Goal: Task Accomplishment & Management: Manage account settings

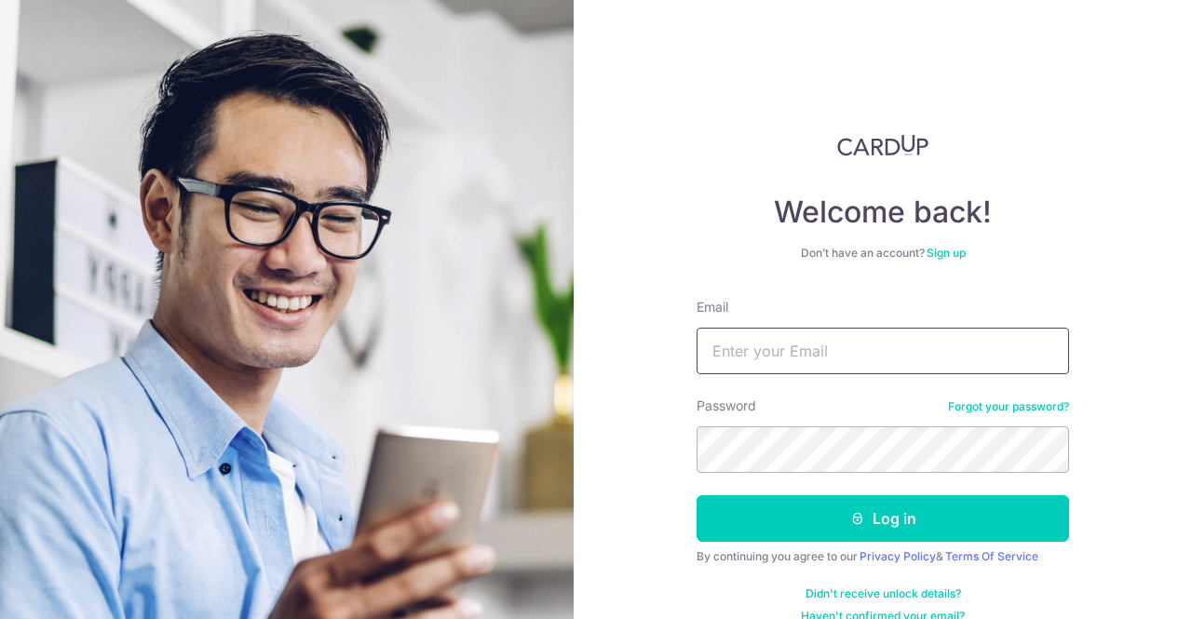
click at [829, 356] on input "Email" at bounding box center [883, 351] width 373 height 47
click at [824, 351] on input "Email" at bounding box center [883, 351] width 373 height 47
type input "[EMAIL_ADDRESS][DOMAIN_NAME]"
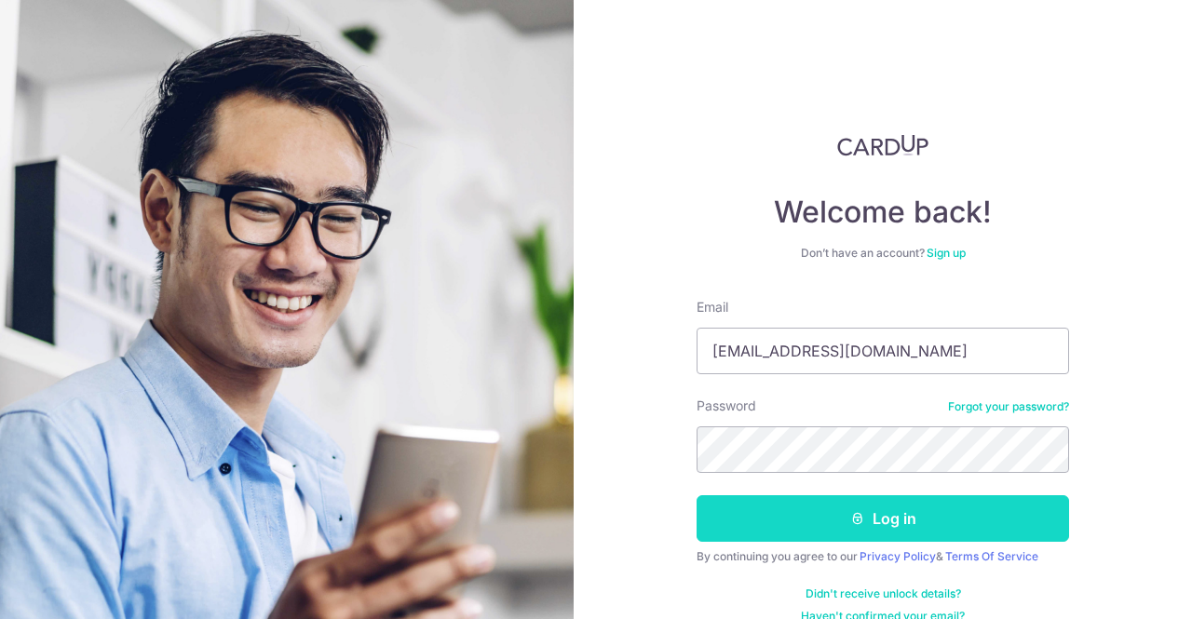
click at [891, 523] on button "Log in" at bounding box center [883, 518] width 373 height 47
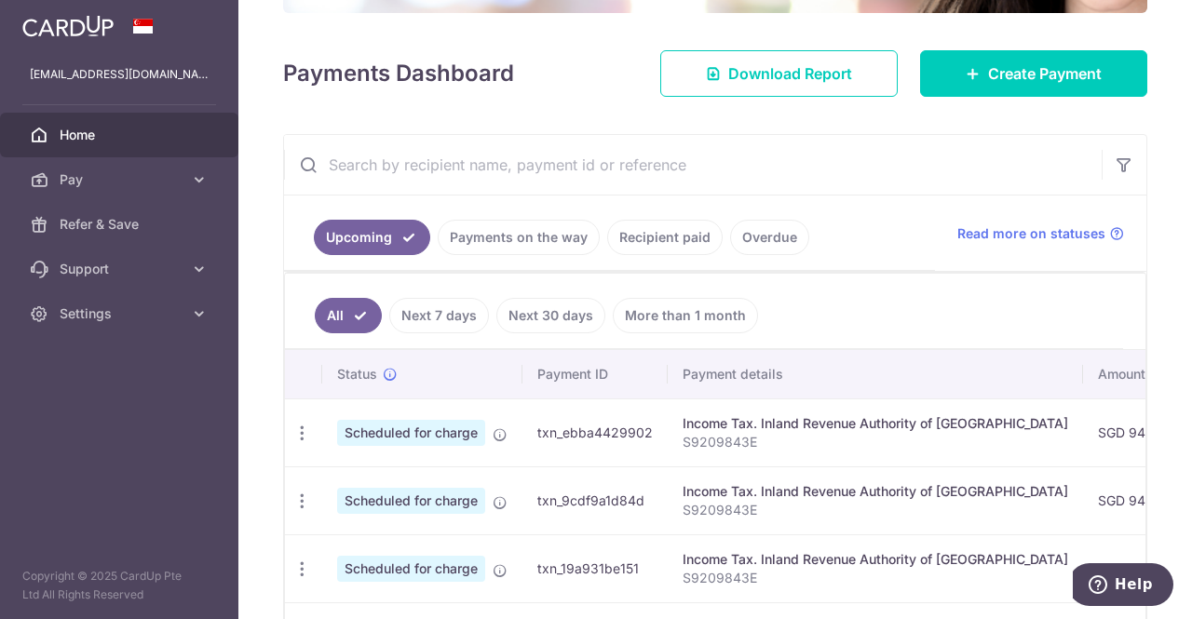
scroll to position [505, 0]
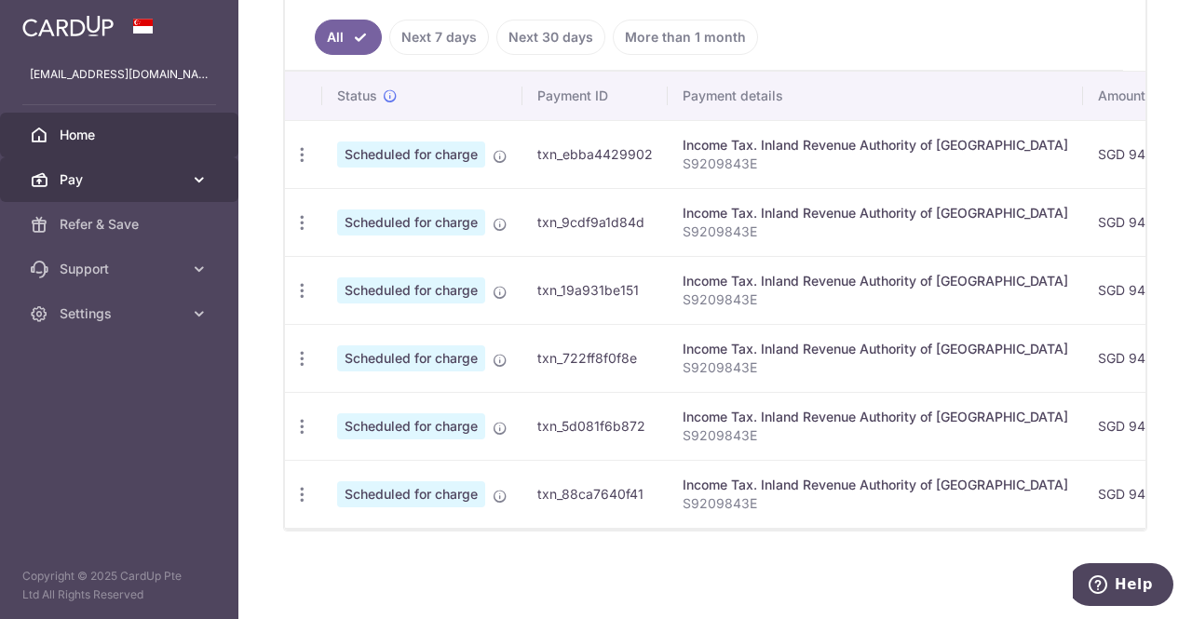
click at [158, 178] on span "Pay" at bounding box center [121, 179] width 123 height 19
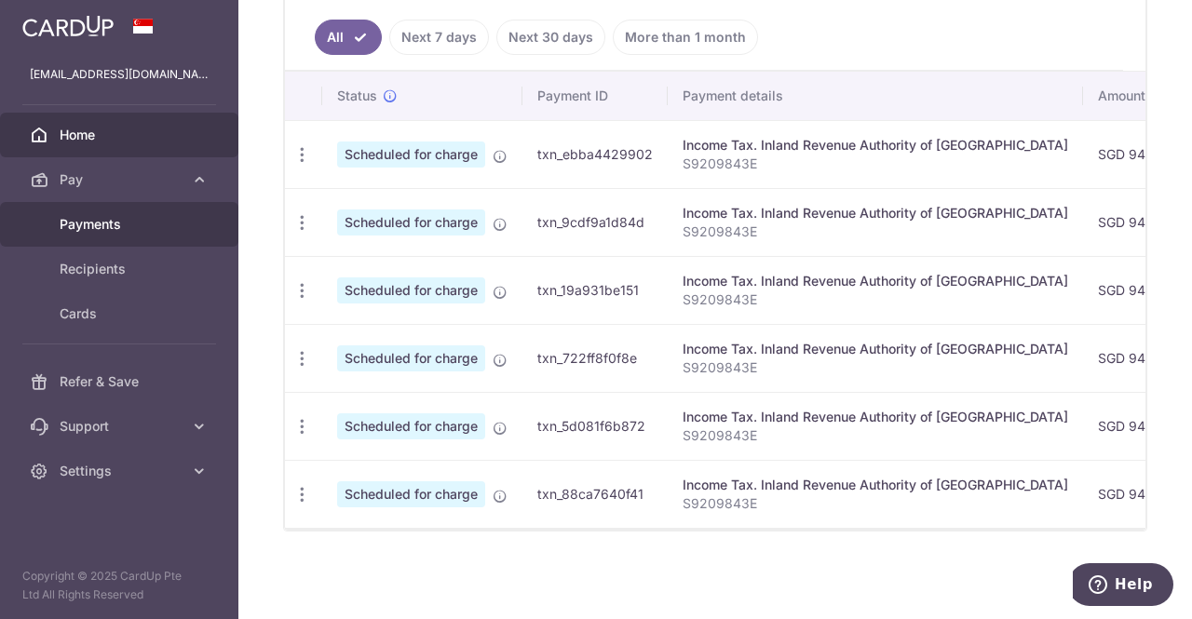
click at [125, 228] on span "Payments" at bounding box center [121, 224] width 123 height 19
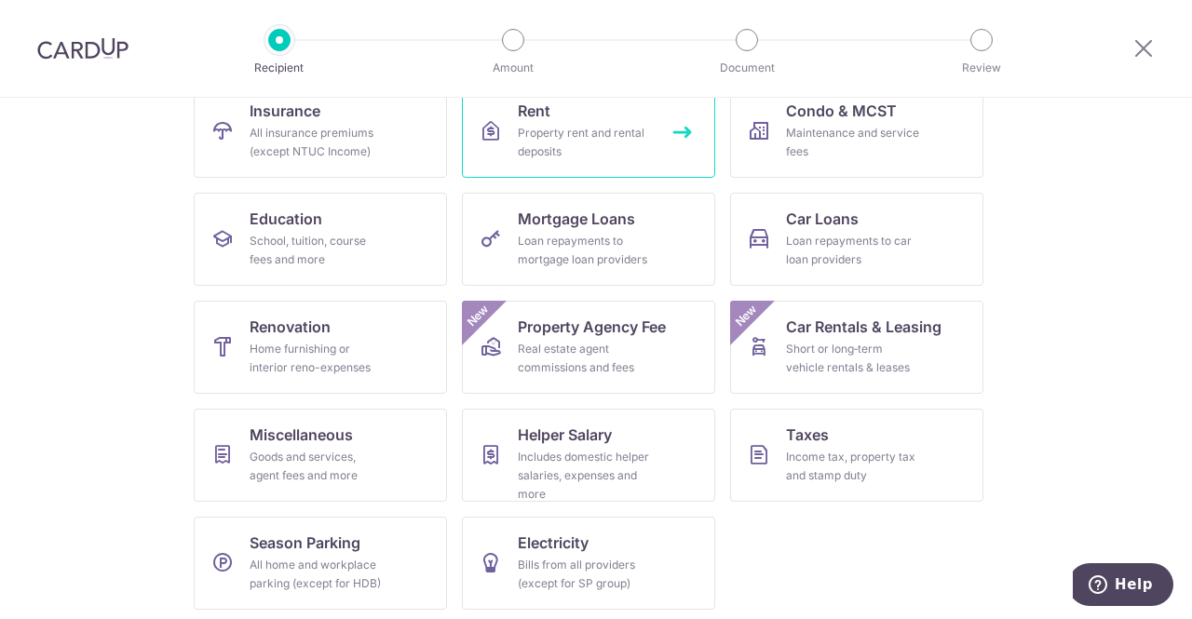
scroll to position [212, 0]
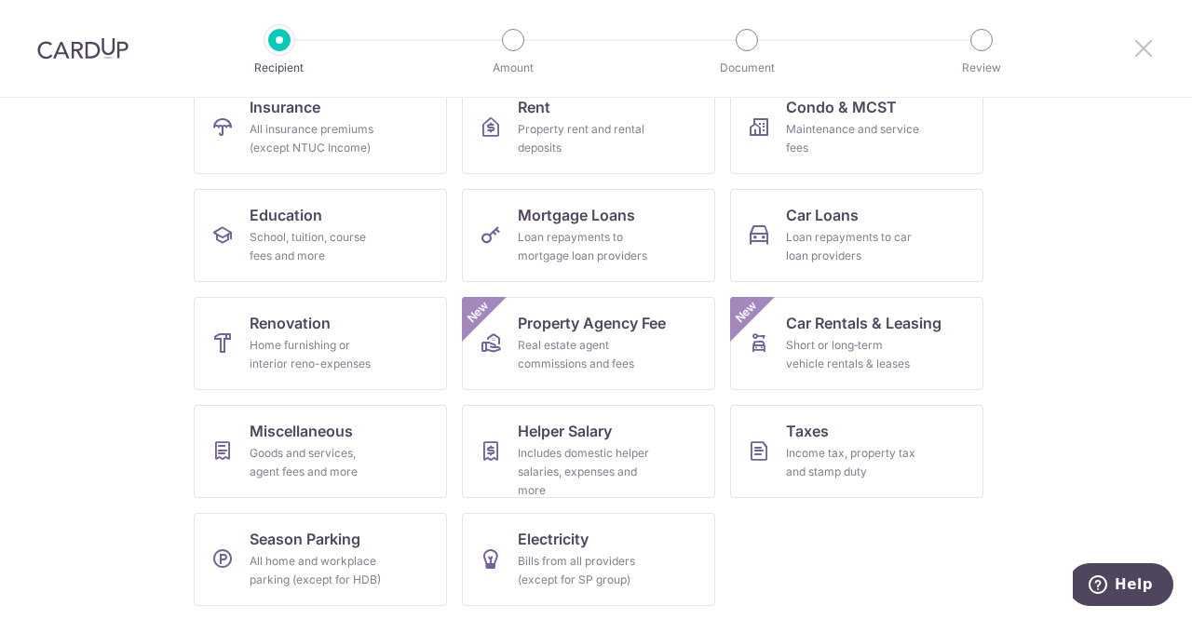
click at [1146, 42] on icon at bounding box center [1144, 47] width 22 height 23
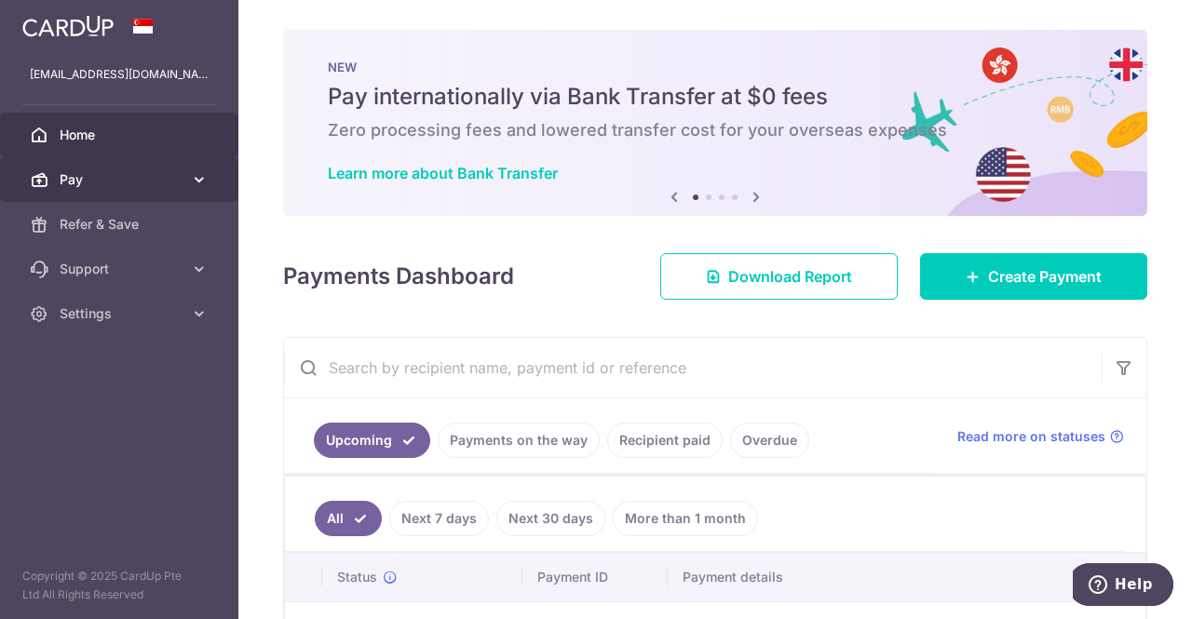
click at [128, 178] on span "Pay" at bounding box center [121, 179] width 123 height 19
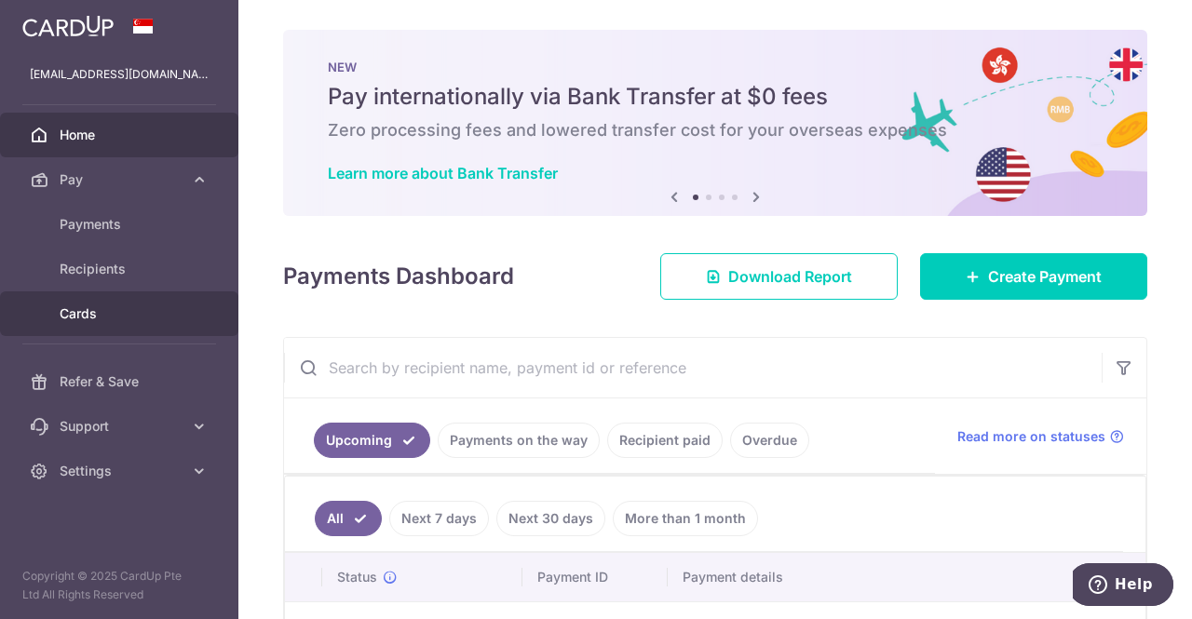
click at [104, 319] on span "Cards" at bounding box center [121, 314] width 123 height 19
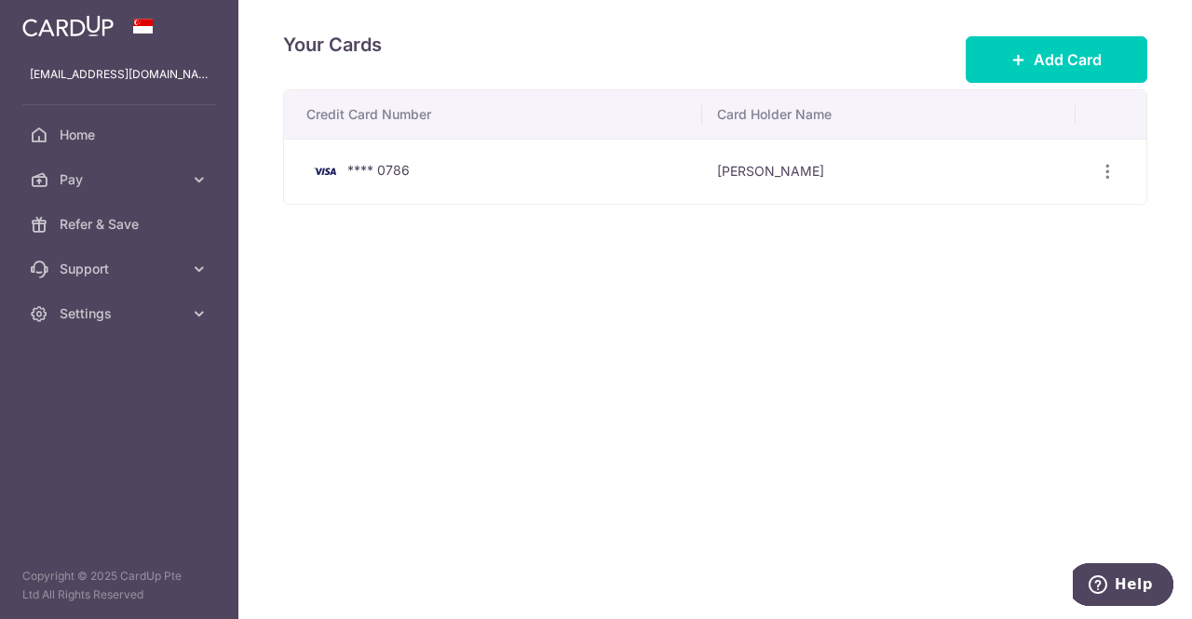
drag, startPoint x: 407, startPoint y: 169, endPoint x: 451, endPoint y: 165, distance: 43.9
click at [417, 168] on div "**** 0786" at bounding box center [496, 171] width 381 height 22
click at [1106, 177] on icon "button" at bounding box center [1108, 172] width 20 height 20
click at [1072, 218] on span "View/Edit" at bounding box center [1045, 223] width 127 height 22
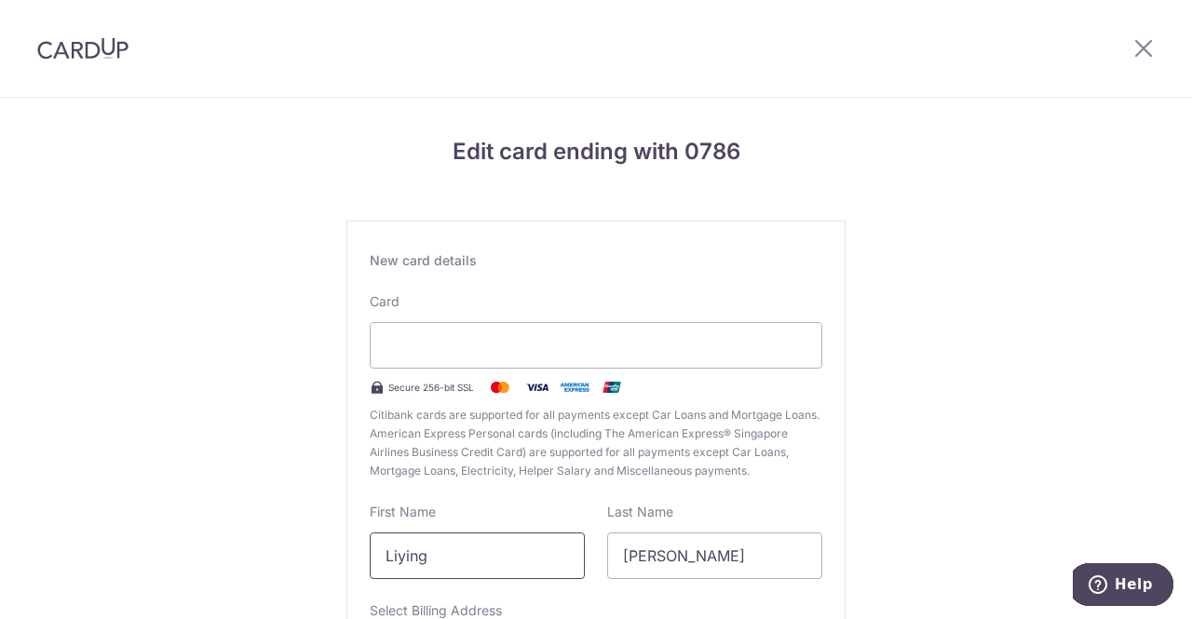
scroll to position [258, 0]
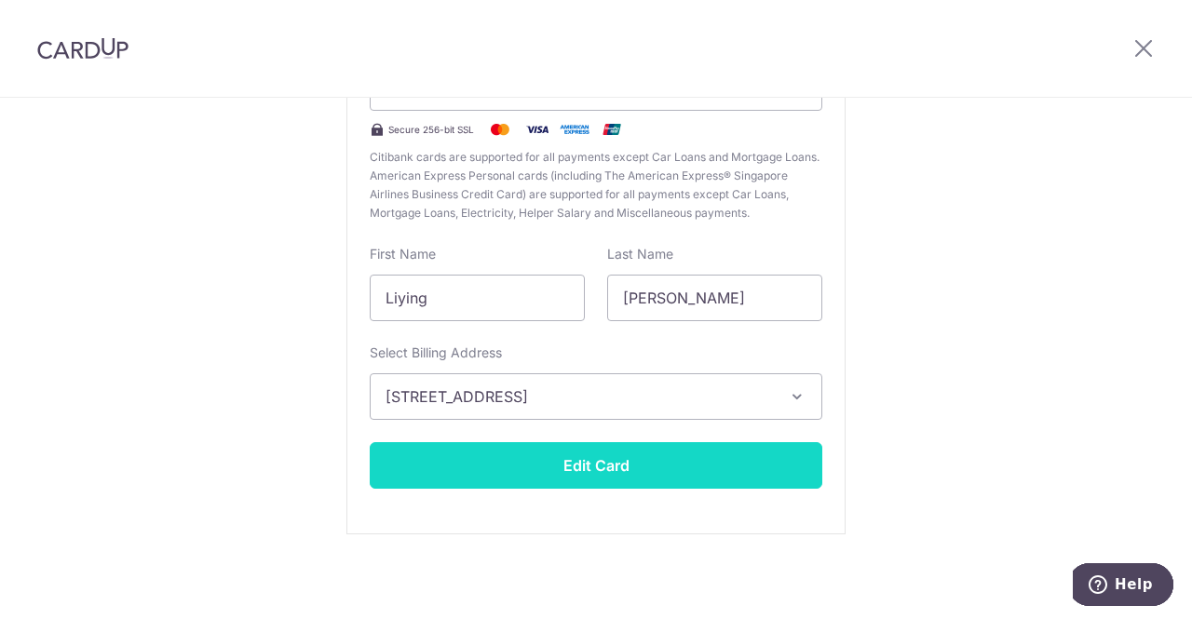
click at [553, 450] on button "Edit Card" at bounding box center [596, 465] width 453 height 47
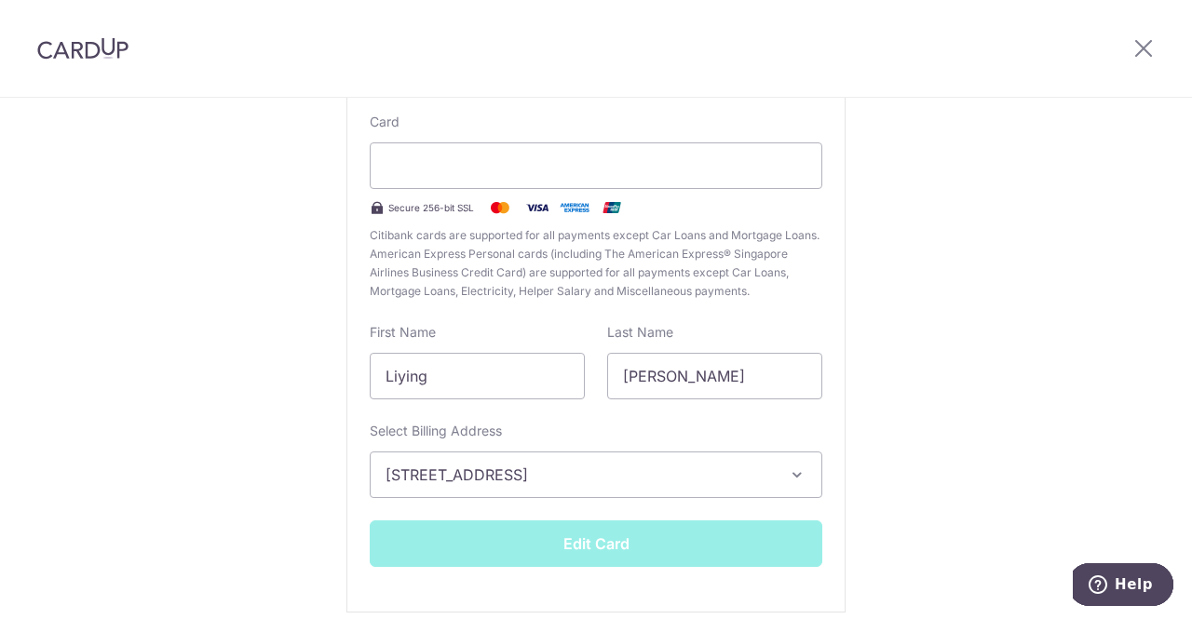
scroll to position [72, 0]
